Goal: Transaction & Acquisition: Book appointment/travel/reservation

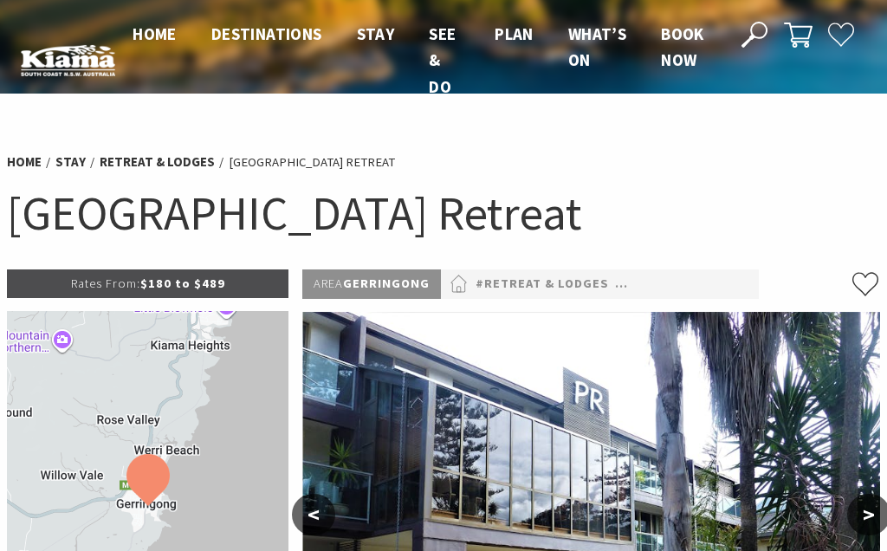
select select "3"
select select "2"
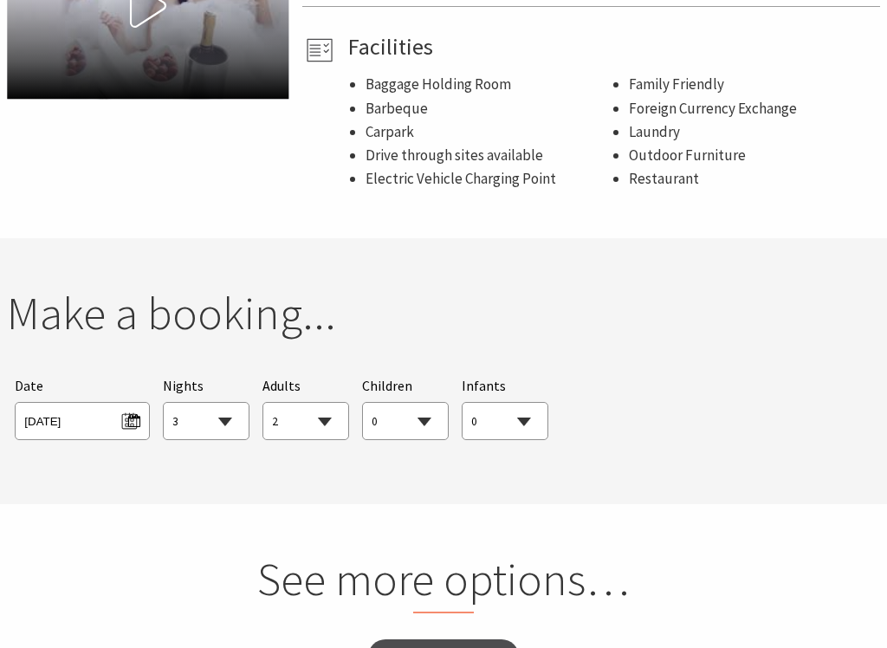
scroll to position [1121, 0]
click at [221, 403] on select "1 2 3 4 5 6 7 8 9 10 11 12 13 14 15 16 17 18 19 20 21 22 23 24 25 26 27 28 29 30" at bounding box center [206, 422] width 85 height 38
select select "4"
click at [326, 403] on select "0 1 2 3 4 5 6 7 8 9 10 11 12 13 14 15 16 17 18 19 20 21 22 23 24 25 26 27 28 29…" at bounding box center [305, 422] width 85 height 38
select select "1"
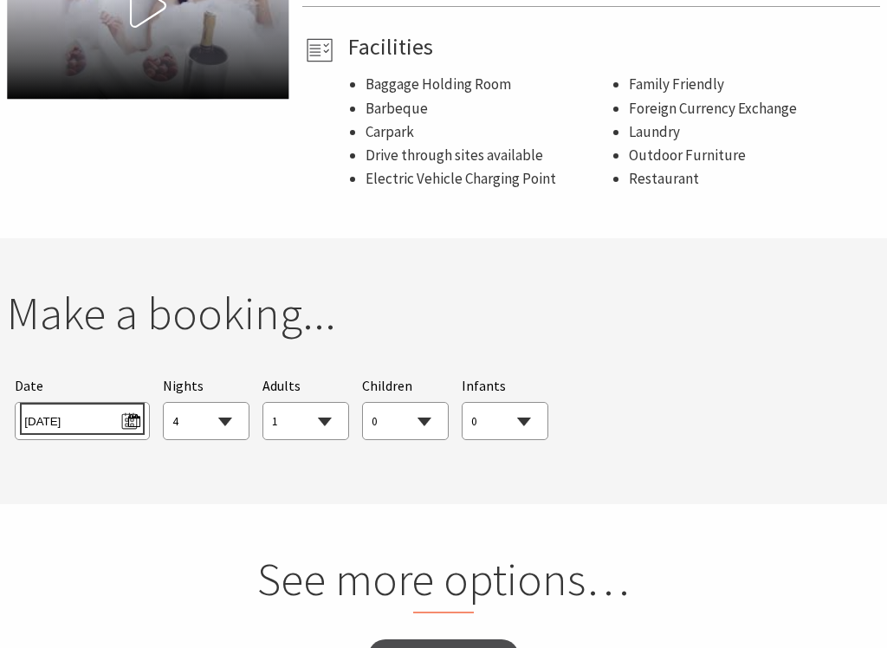
click at [106, 407] on span "Sun 14/09/2025" at bounding box center [81, 418] width 115 height 23
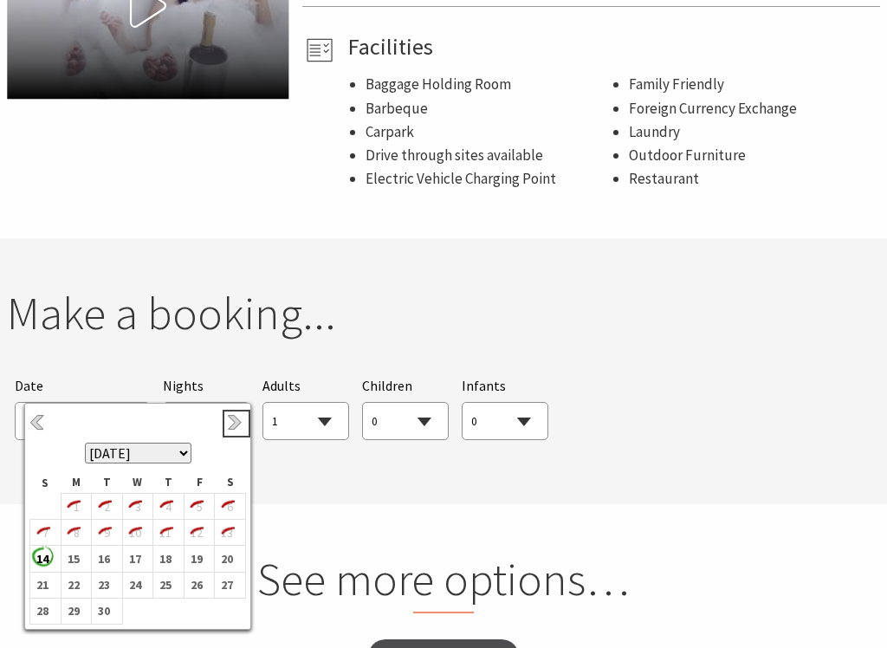
click at [234, 423] on link "Next" at bounding box center [236, 423] width 19 height 19
click at [236, 427] on link "Next" at bounding box center [236, 423] width 19 height 19
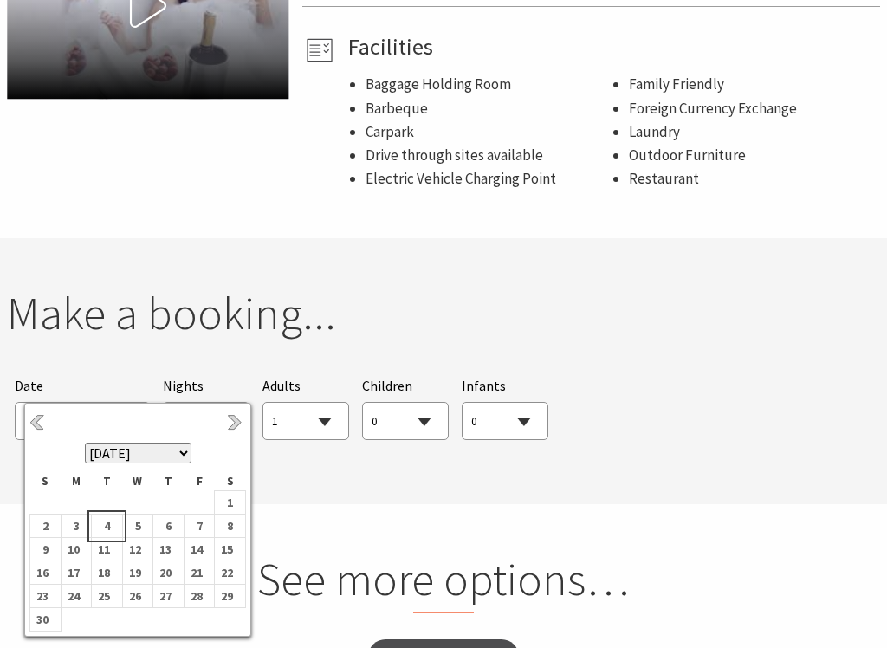
click at [115, 530] on td "4" at bounding box center [107, 525] width 31 height 23
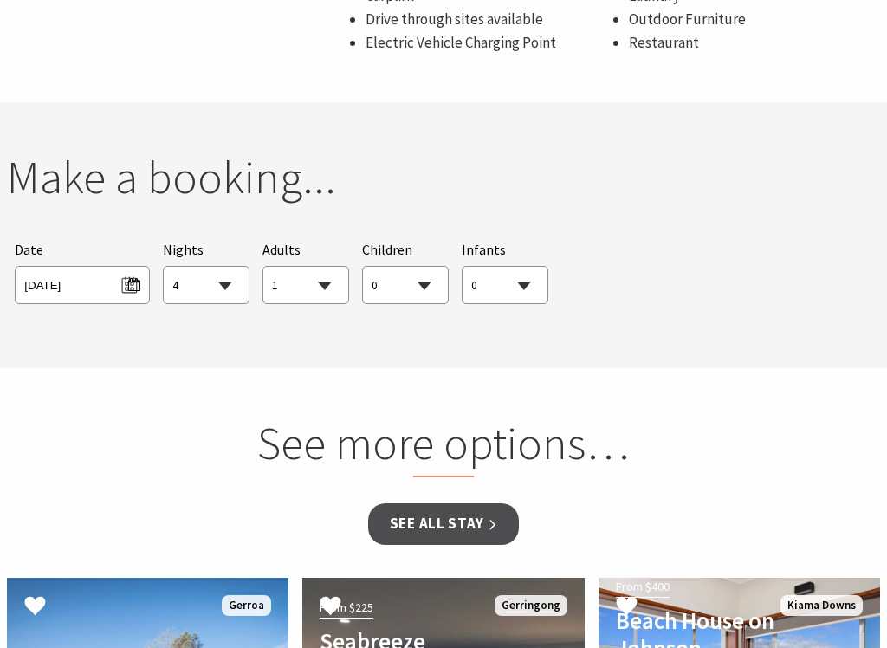
scroll to position [1275, 0]
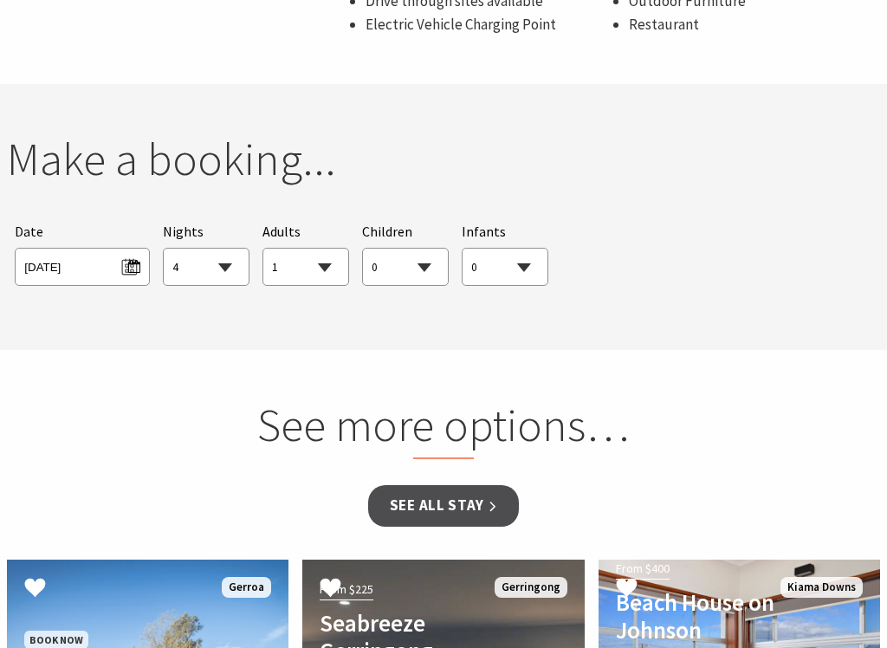
click at [430, 486] on link "See all Stay" at bounding box center [443, 506] width 151 height 41
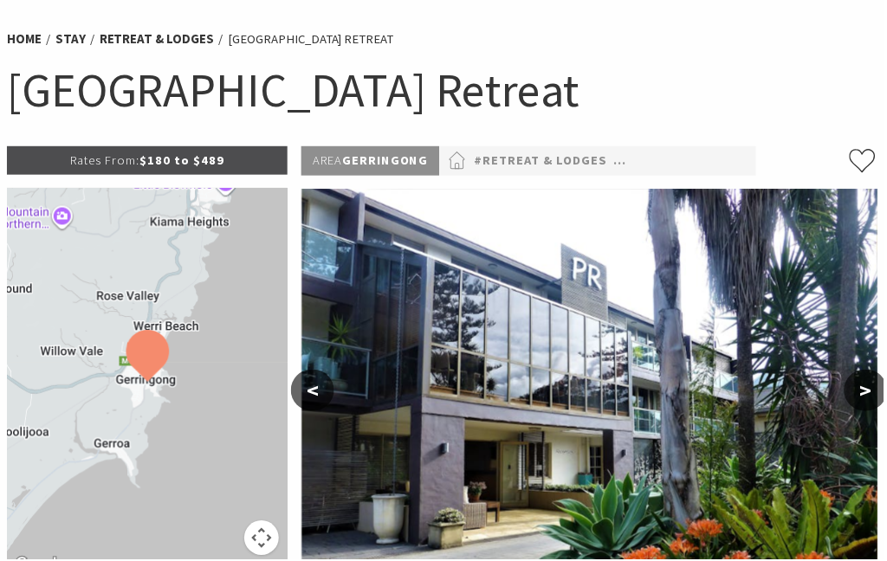
scroll to position [0, 0]
